Goal: Navigation & Orientation: Find specific page/section

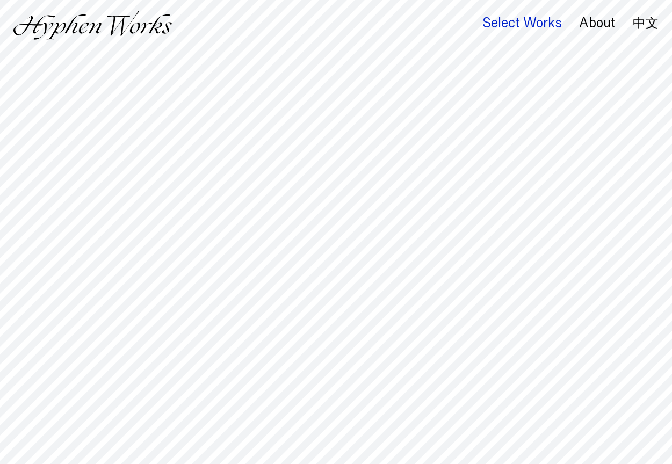
click at [509, 20] on div "Select Works" at bounding box center [521, 23] width 79 height 15
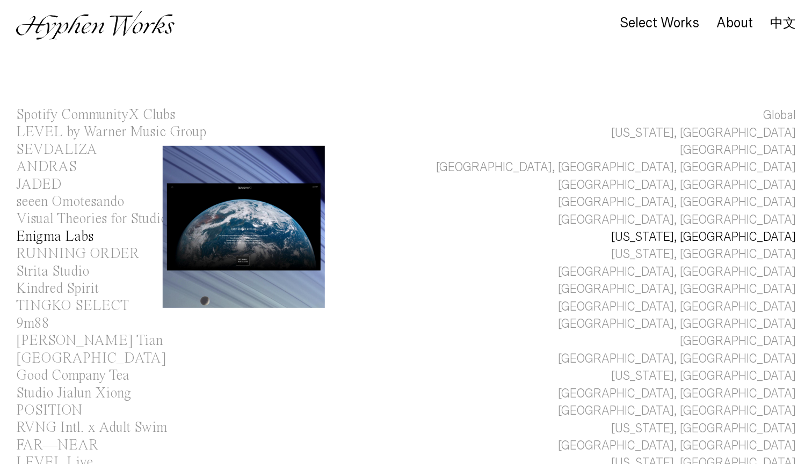
click at [65, 236] on div "Enigma Labs" at bounding box center [54, 237] width 77 height 14
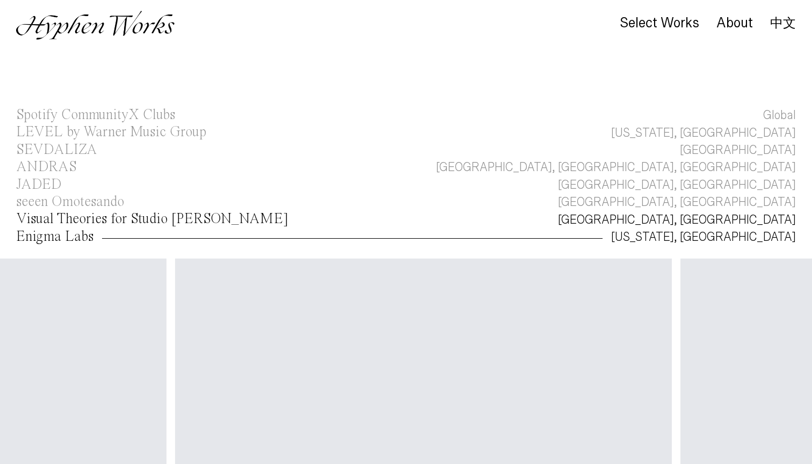
click at [124, 216] on div "Visual Theories for Studio [PERSON_NAME]" at bounding box center [152, 219] width 272 height 14
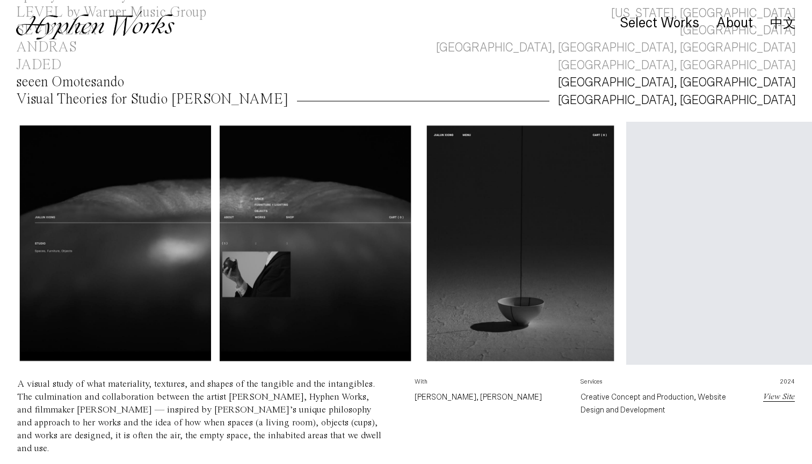
scroll to position [0, 16]
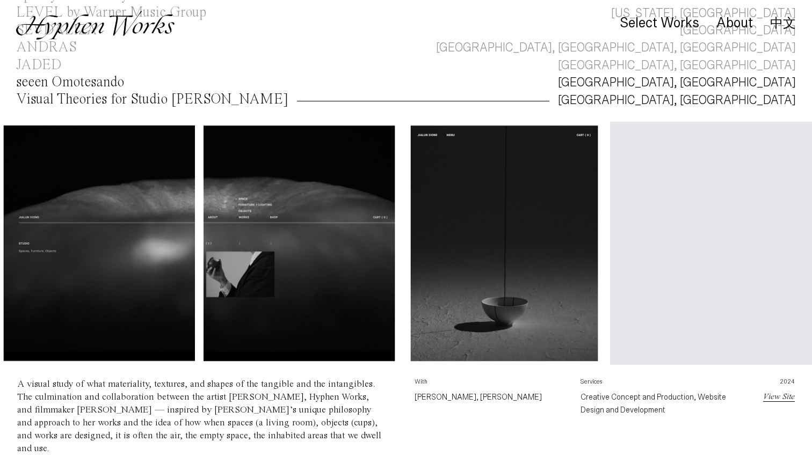
click at [76, 83] on div "seeen Omotesando" at bounding box center [70, 82] width 108 height 14
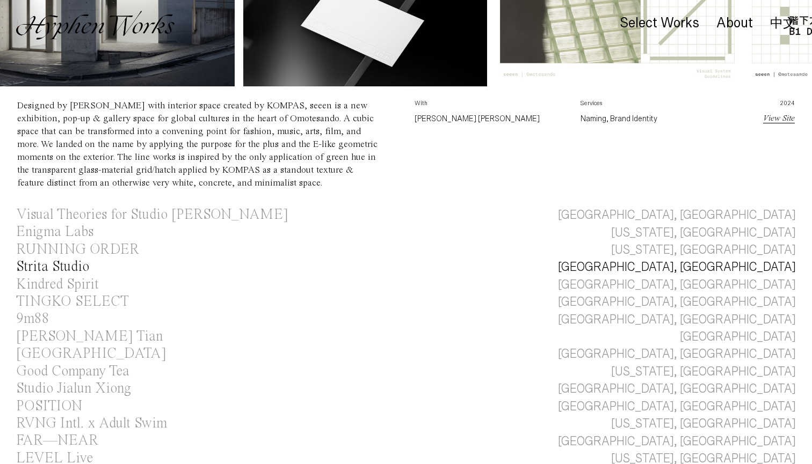
scroll to position [413, 0]
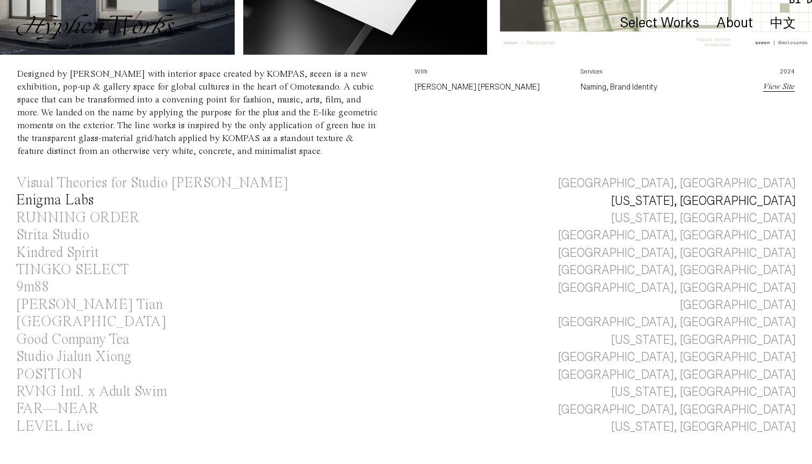
click at [33, 200] on div "Enigma Labs" at bounding box center [54, 200] width 77 height 14
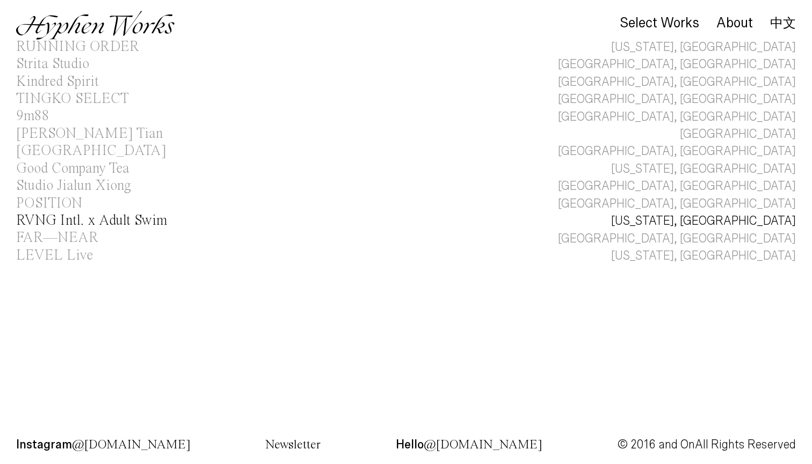
scroll to position [566, 0]
click at [112, 214] on div "RVNG Intl. x Adult Swim" at bounding box center [91, 221] width 151 height 14
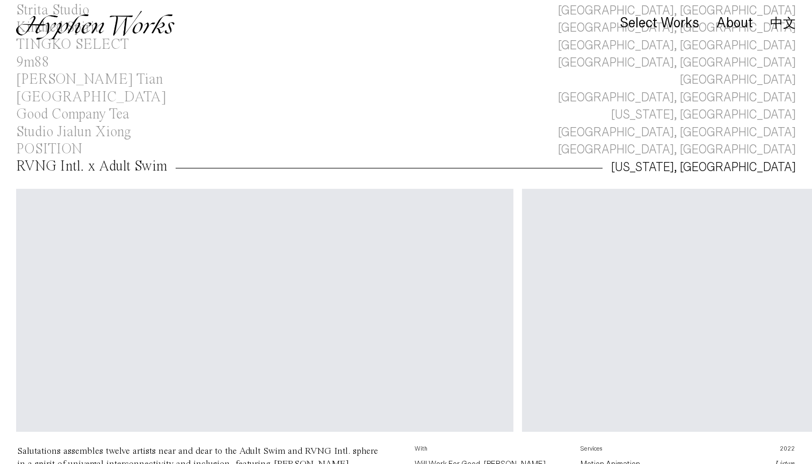
scroll to position [256, 0]
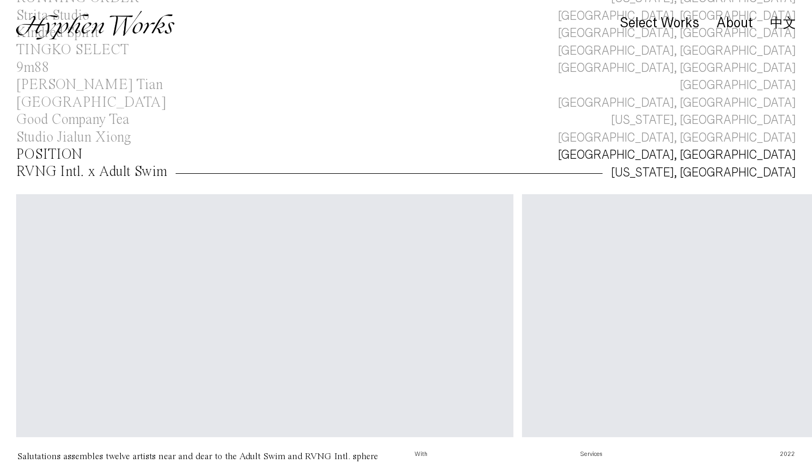
click at [42, 149] on div "POSITION" at bounding box center [49, 155] width 66 height 14
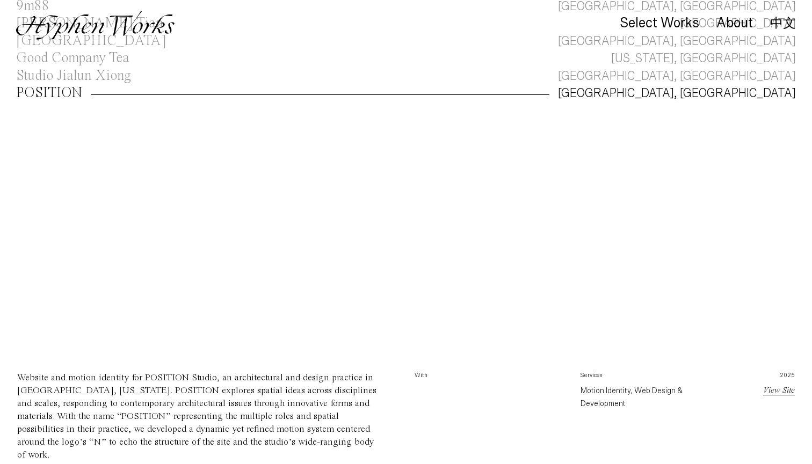
scroll to position [318, 0]
